Goal: Task Accomplishment & Management: Use online tool/utility

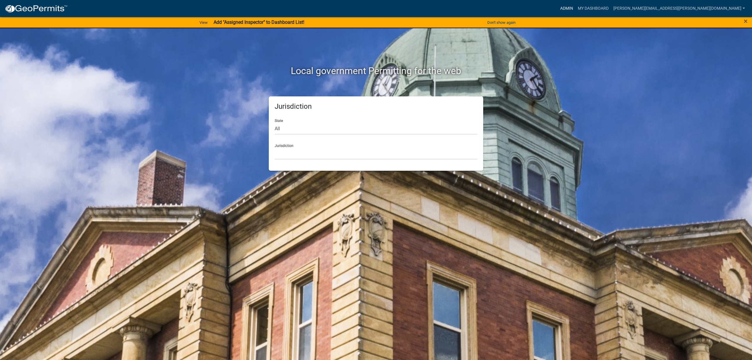
click at [575, 5] on link "Admin" at bounding box center [567, 8] width 18 height 11
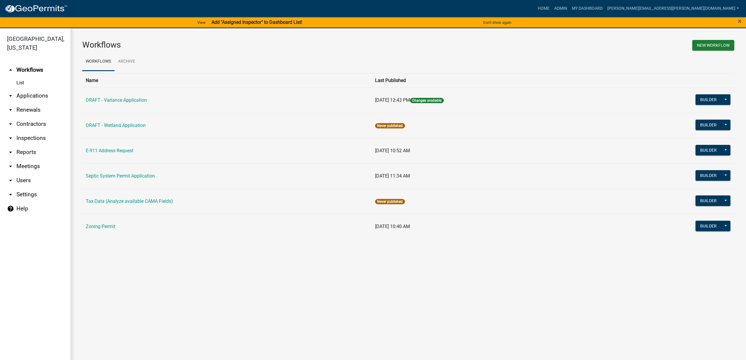
click at [29, 97] on link "arrow_drop_down Applications" at bounding box center [35, 96] width 70 height 14
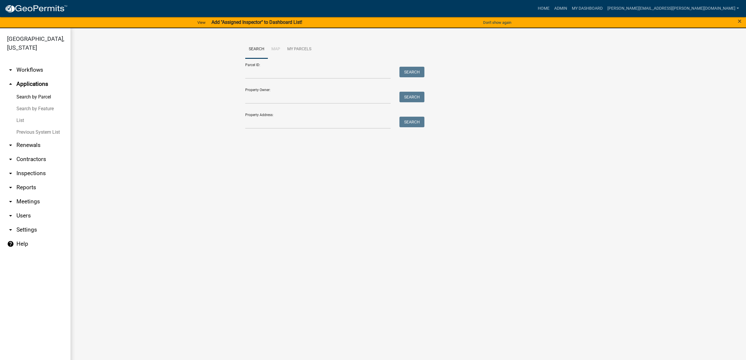
click at [34, 96] on link "Search by Parcel" at bounding box center [35, 97] width 70 height 12
click at [277, 76] on input "Parcel ID:" at bounding box center [317, 73] width 145 height 12
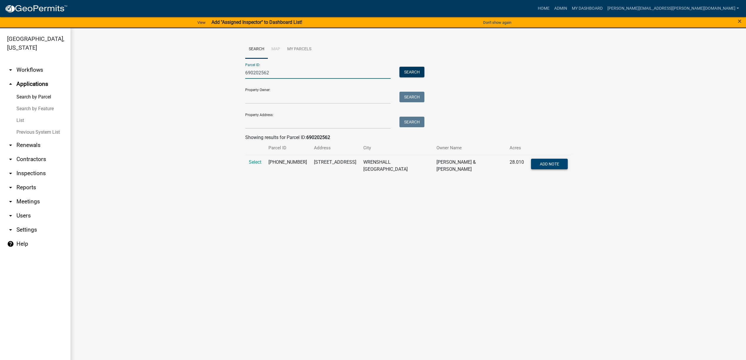
type input "690202562"
click at [554, 164] on span "Add Note" at bounding box center [548, 163] width 19 height 5
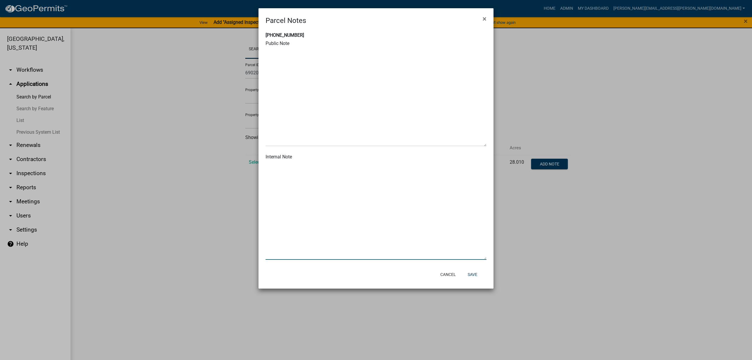
click at [364, 189] on textarea at bounding box center [375, 210] width 221 height 98
type textarea "Two dwellings allowed due to all the acreage in [PERSON_NAME]'s name 081425. -cb"
click at [472, 275] on button "Save" at bounding box center [472, 274] width 19 height 11
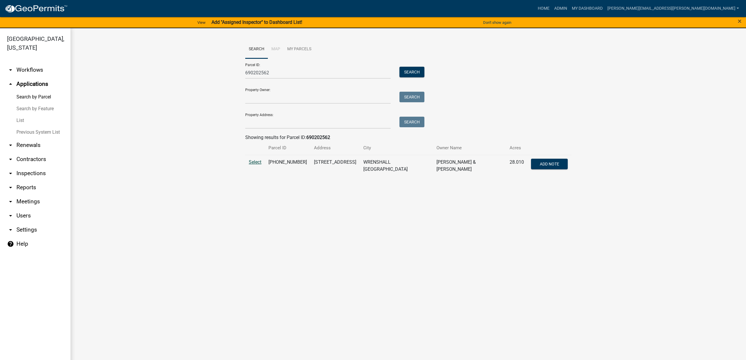
click at [252, 164] on span "Select" at bounding box center [255, 162] width 13 height 6
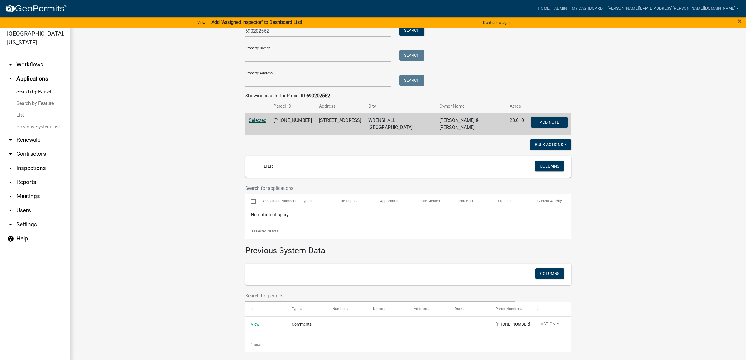
scroll to position [7, 0]
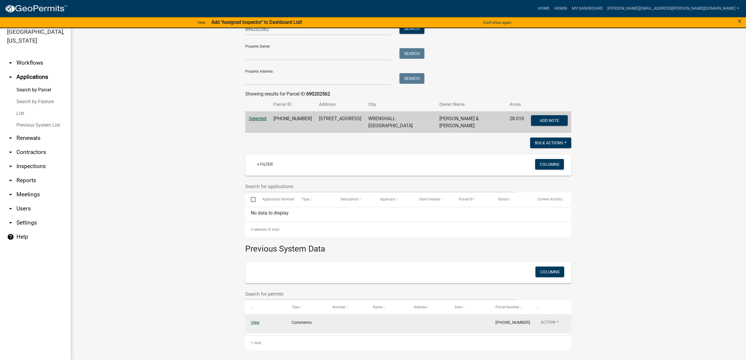
click at [253, 321] on link "View" at bounding box center [255, 322] width 9 height 5
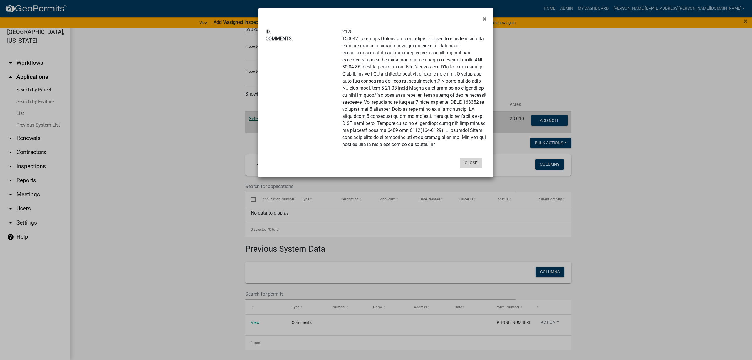
click at [469, 162] on button "Close" at bounding box center [471, 162] width 22 height 11
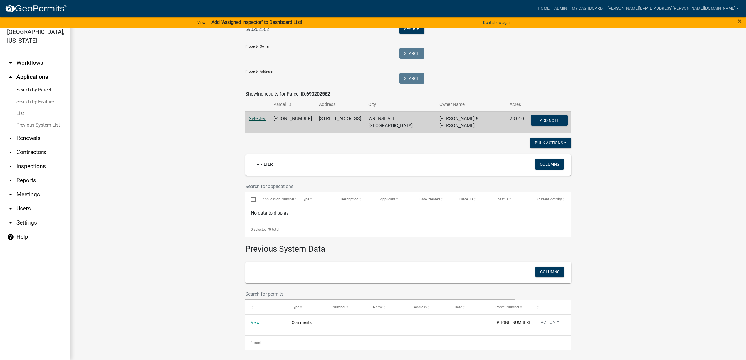
scroll to position [0, 0]
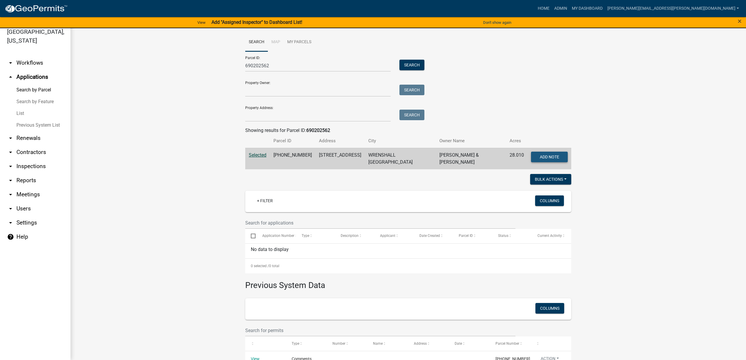
click at [549, 154] on span "Add Note" at bounding box center [548, 156] width 19 height 5
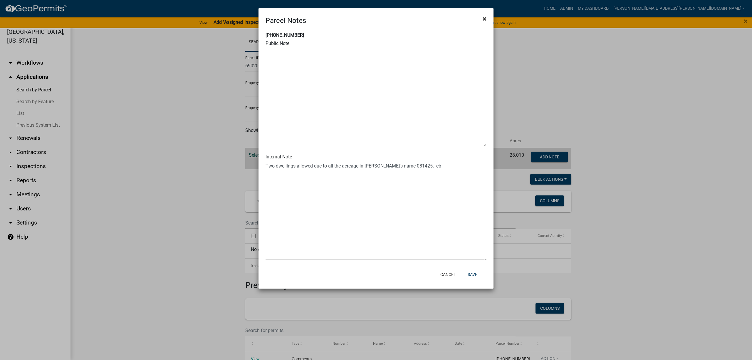
click at [483, 17] on span "×" at bounding box center [484, 19] width 4 height 8
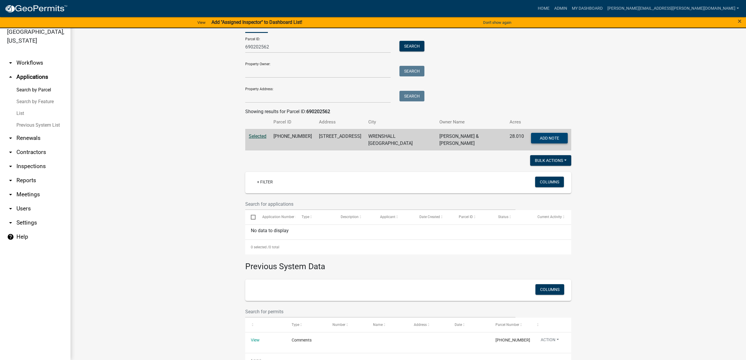
scroll to position [36, 0]
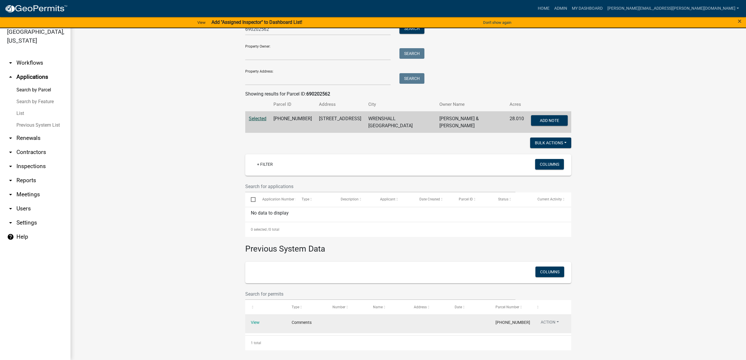
click at [254, 319] on div "View" at bounding box center [265, 322] width 29 height 7
click at [254, 321] on link "View" at bounding box center [255, 322] width 9 height 5
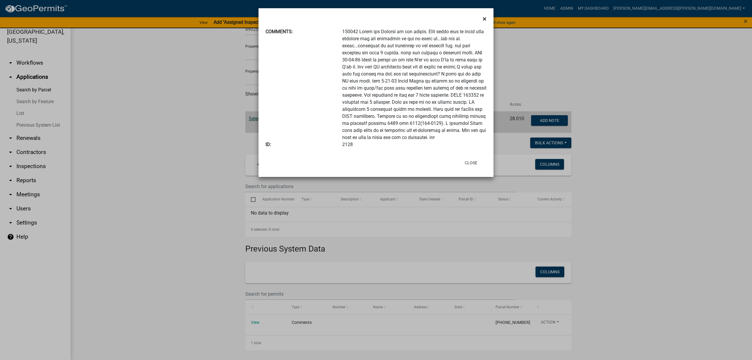
click at [485, 19] on span "×" at bounding box center [484, 19] width 4 height 8
